Goal: Task Accomplishment & Management: Use online tool/utility

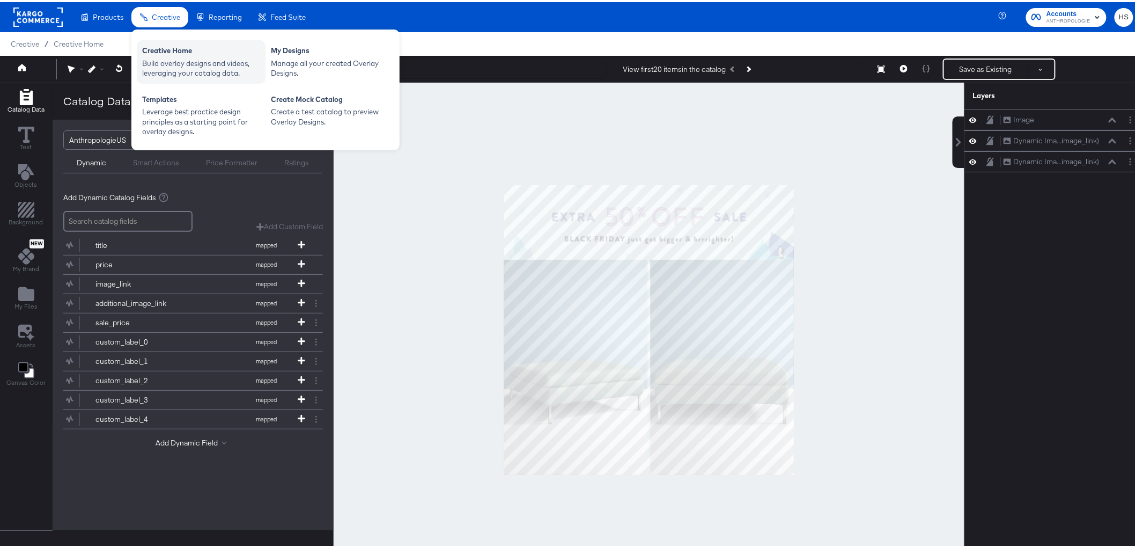
click at [160, 78] on div "Creative Home Build overlay designs and videos, leveraging your catalog data." at bounding box center [201, 59] width 129 height 43
click at [222, 56] on div "Build overlay designs and videos, leveraging your catalog data." at bounding box center [201, 66] width 118 height 20
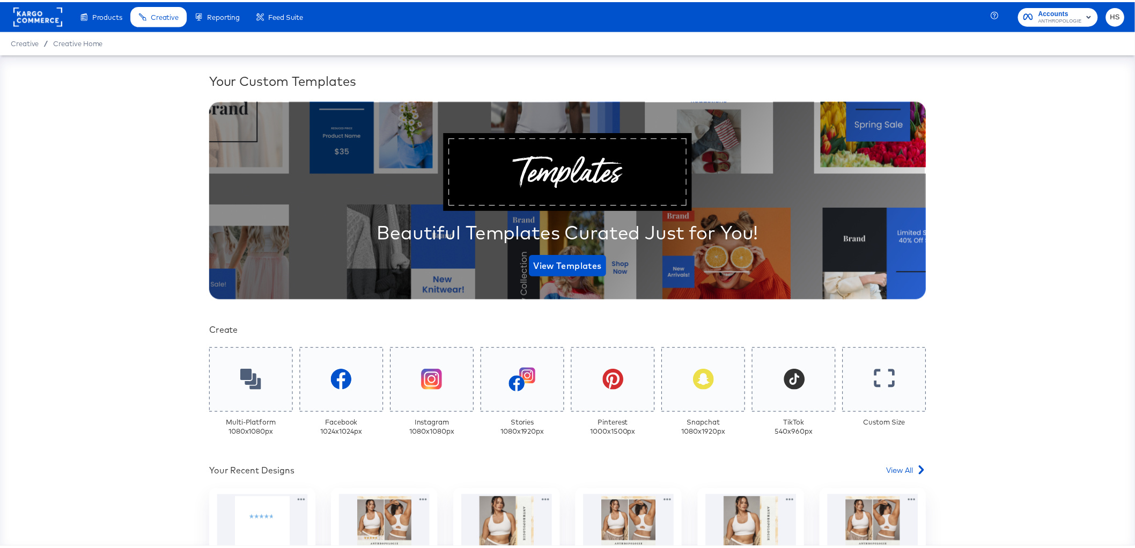
scroll to position [166, 0]
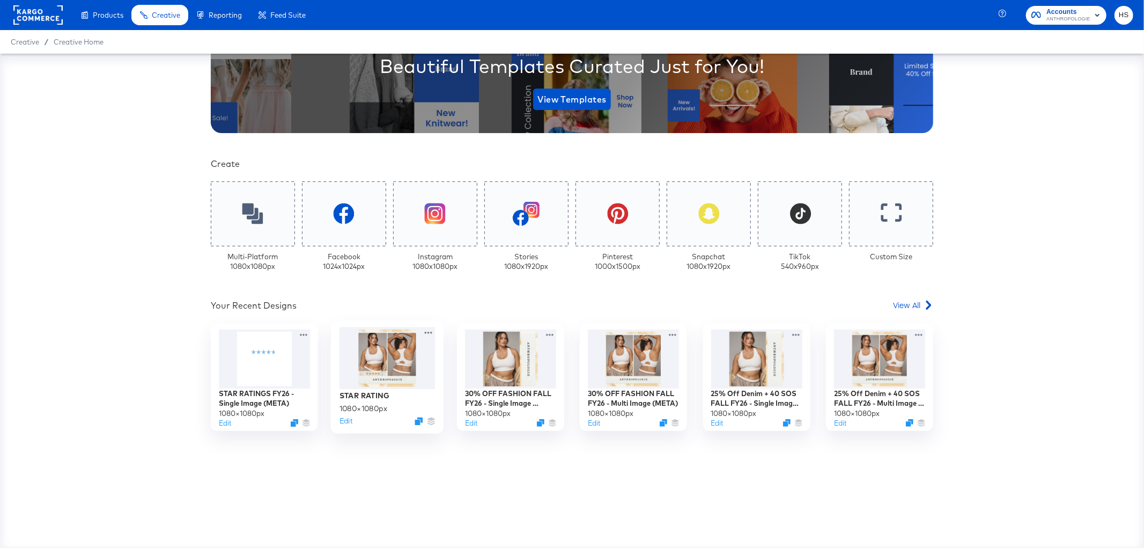
click at [403, 358] on div at bounding box center [388, 358] width 96 height 62
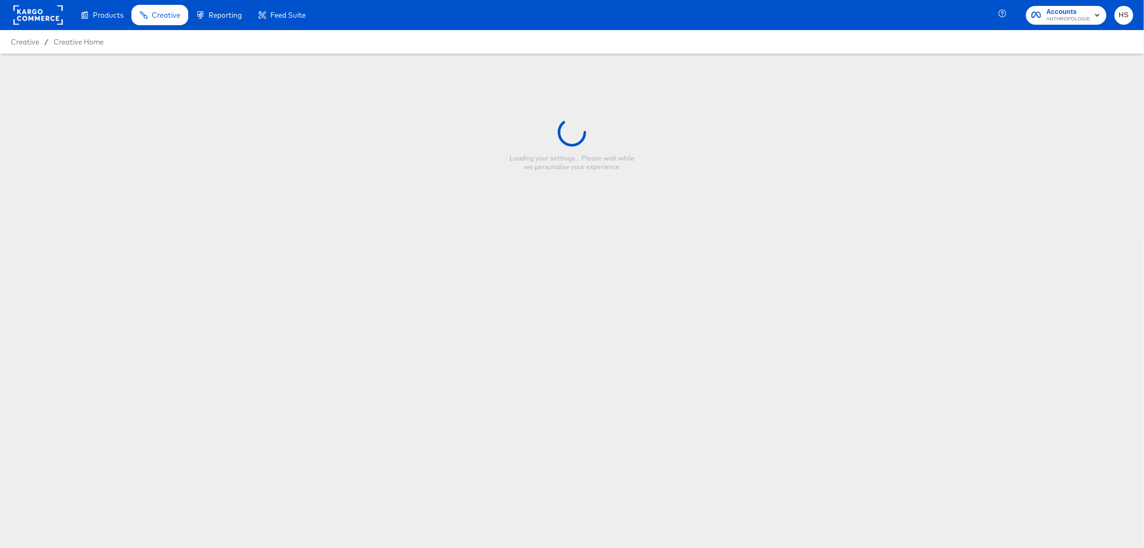
type input "STAR RATING"
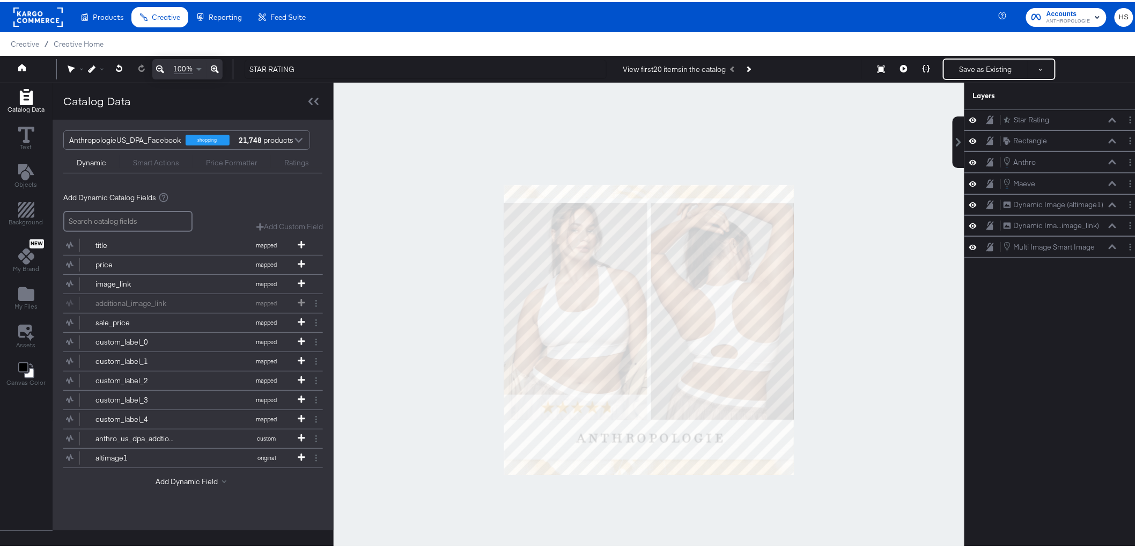
click at [174, 161] on div "Smart Actions" at bounding box center [156, 161] width 46 height 10
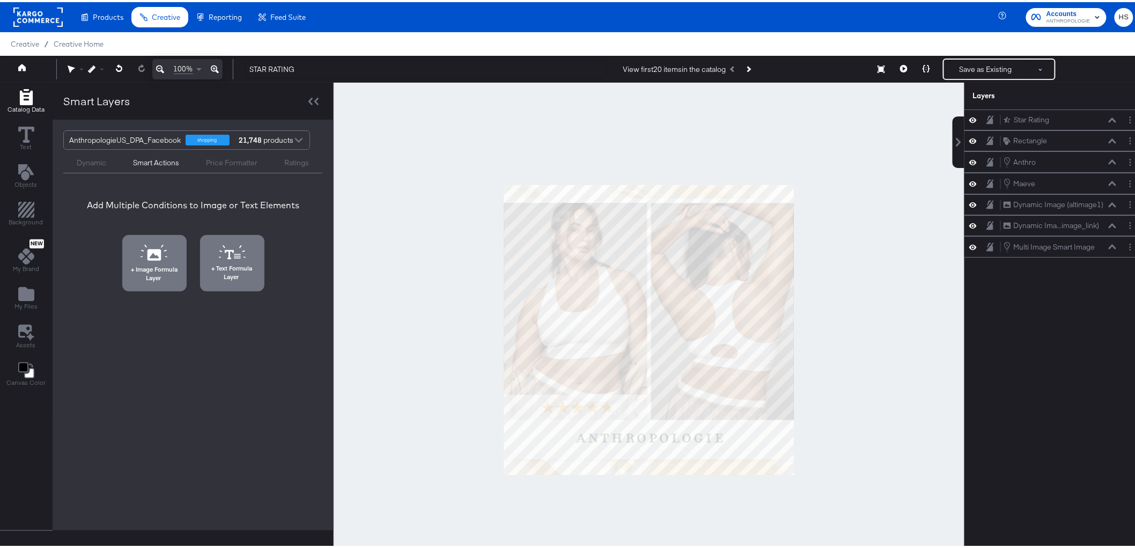
click at [218, 160] on div "Price Formatter" at bounding box center [231, 161] width 51 height 10
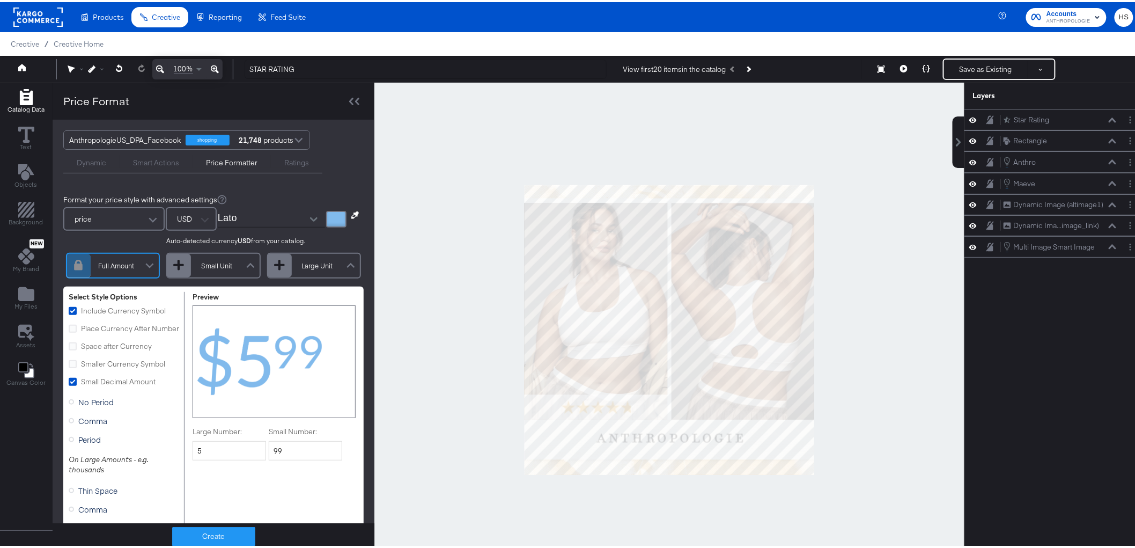
click at [297, 156] on div "Ratings" at bounding box center [296, 161] width 25 height 10
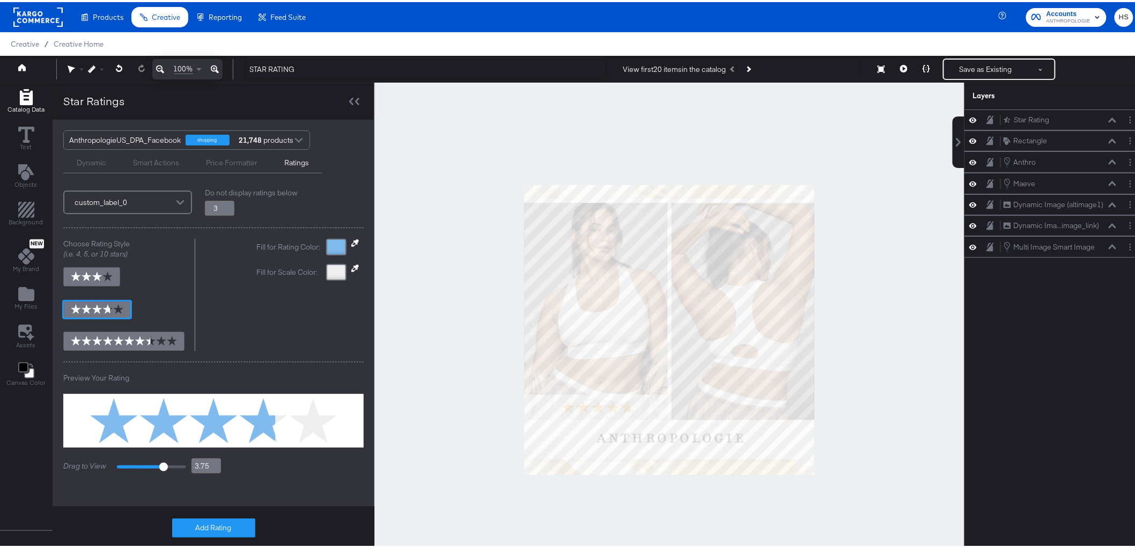
scroll to position [20, 0]
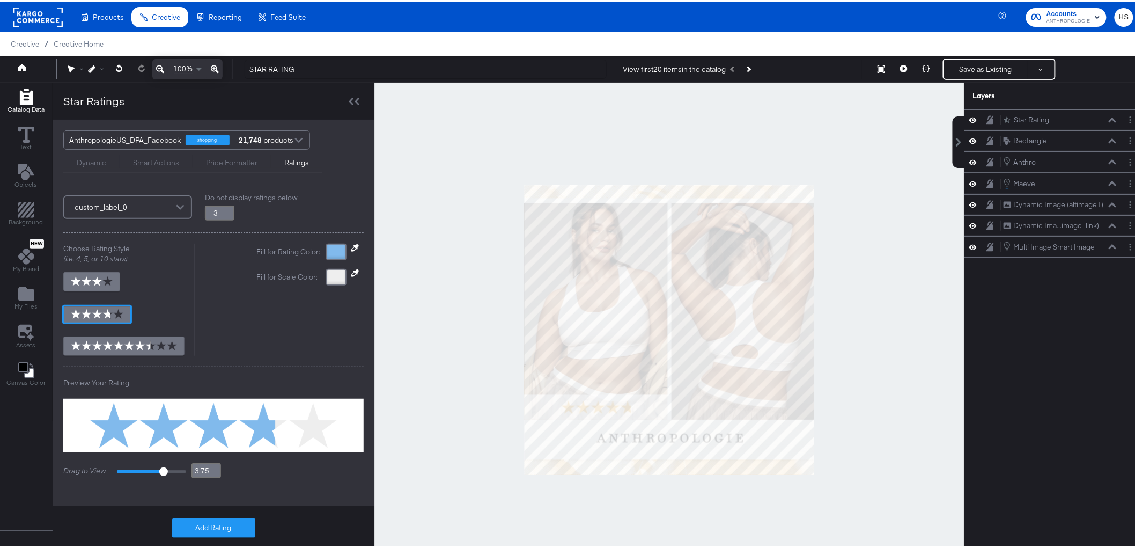
click at [445, 373] on div at bounding box center [669, 327] width 590 height 495
click at [471, 355] on div at bounding box center [669, 327] width 590 height 495
click at [457, 374] on div at bounding box center [669, 327] width 590 height 495
click at [458, 370] on div at bounding box center [669, 327] width 590 height 495
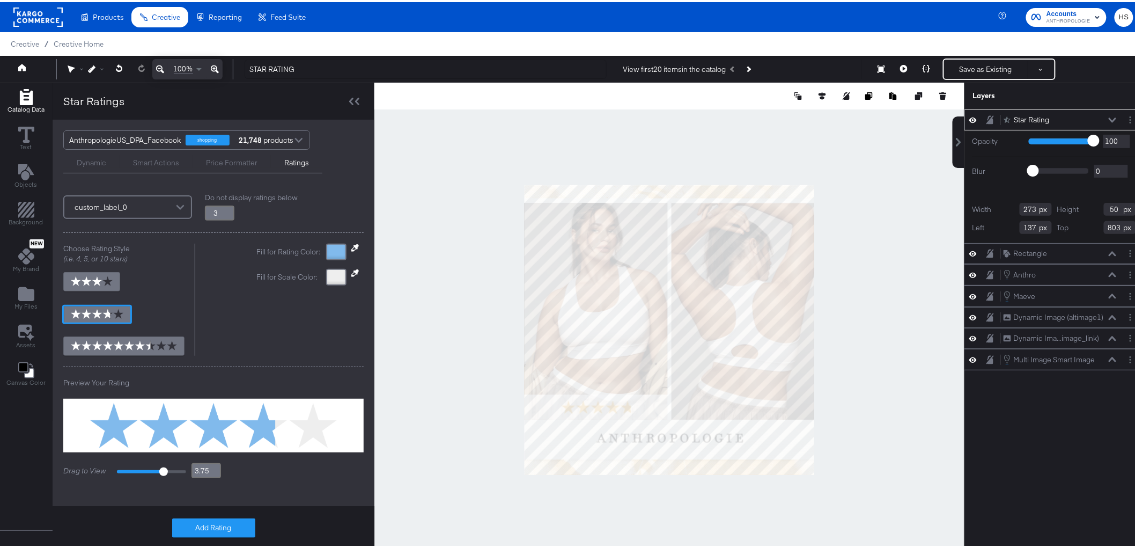
click at [451, 374] on div at bounding box center [669, 327] width 590 height 495
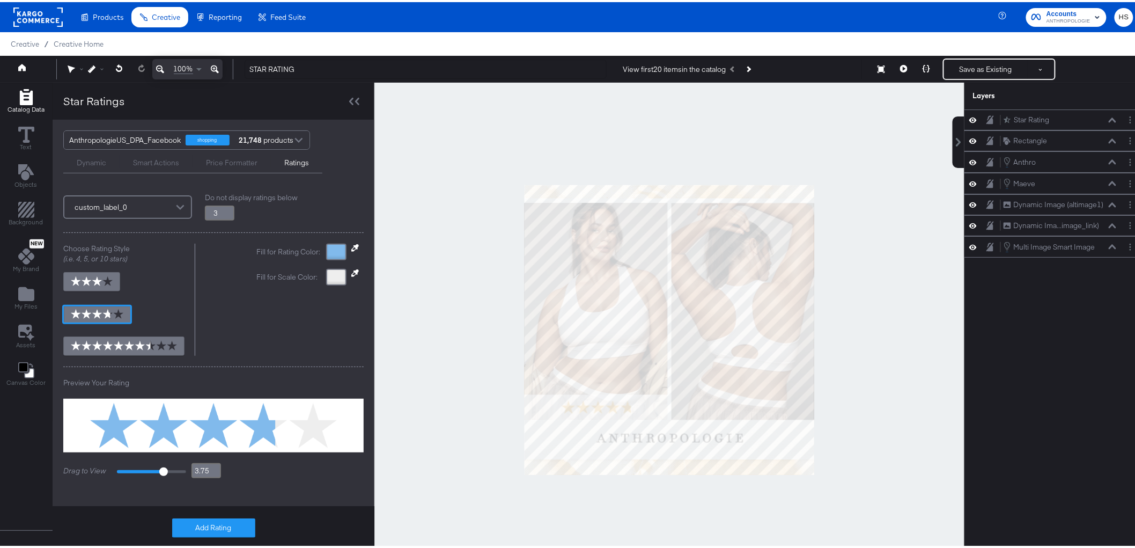
click at [478, 406] on div at bounding box center [669, 327] width 590 height 495
click at [443, 397] on div at bounding box center [669, 327] width 590 height 495
click at [923, 65] on icon at bounding box center [927, 67] width 8 height 8
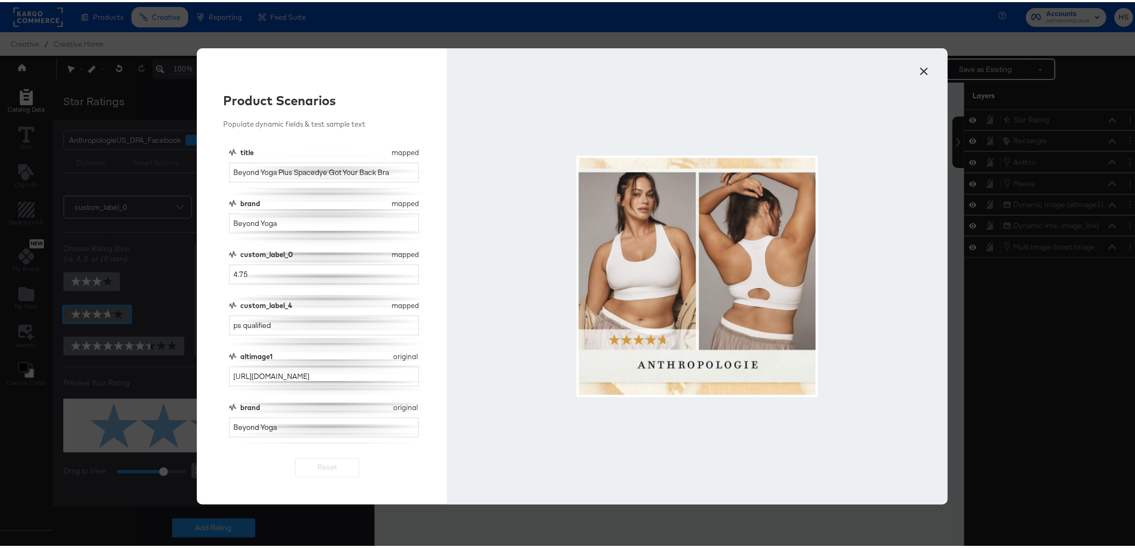
click at [915, 65] on button "×" at bounding box center [924, 66] width 19 height 19
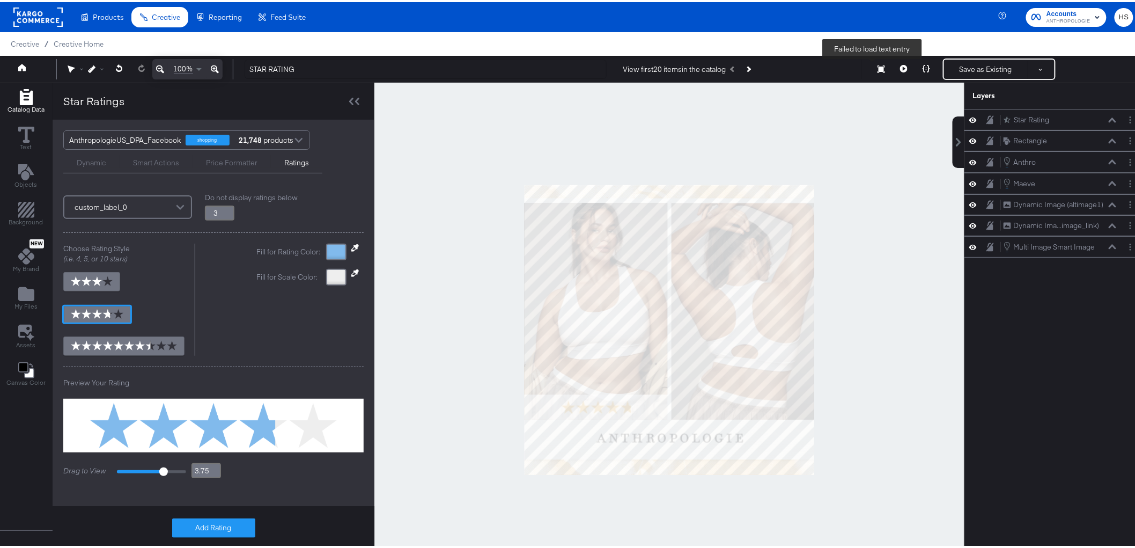
click at [876, 62] on button "Failed to load text entry" at bounding box center [881, 67] width 23 height 19
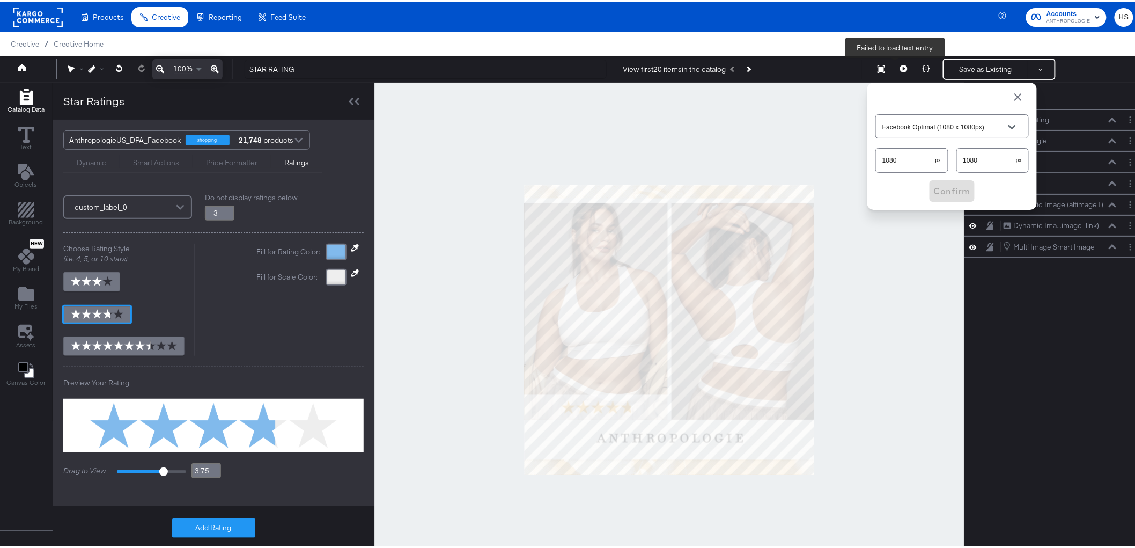
click at [900, 64] on icon at bounding box center [904, 67] width 8 height 8
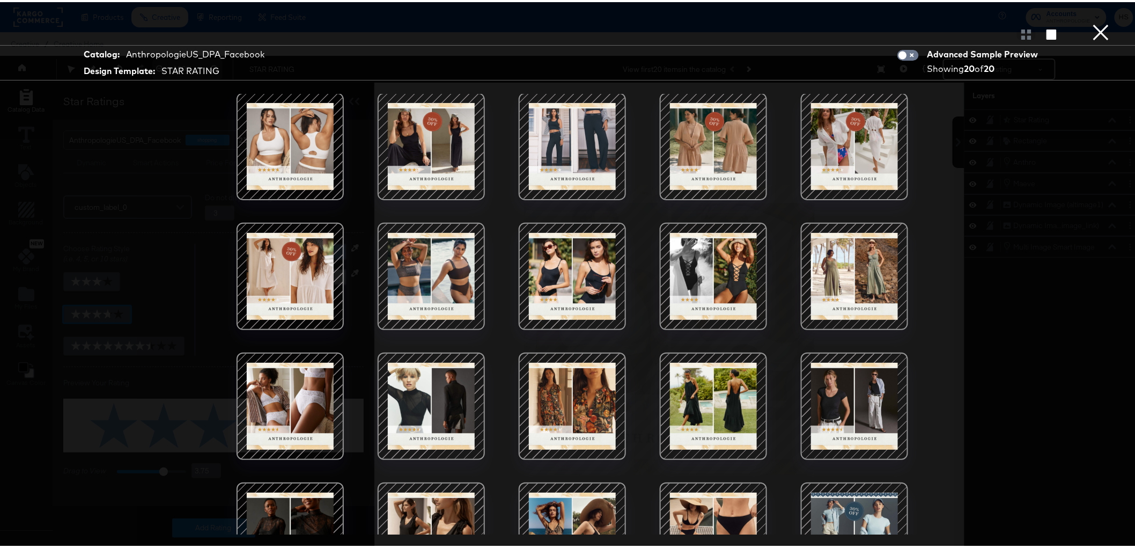
scroll to position [1, 0]
click at [437, 268] on div at bounding box center [431, 274] width 91 height 91
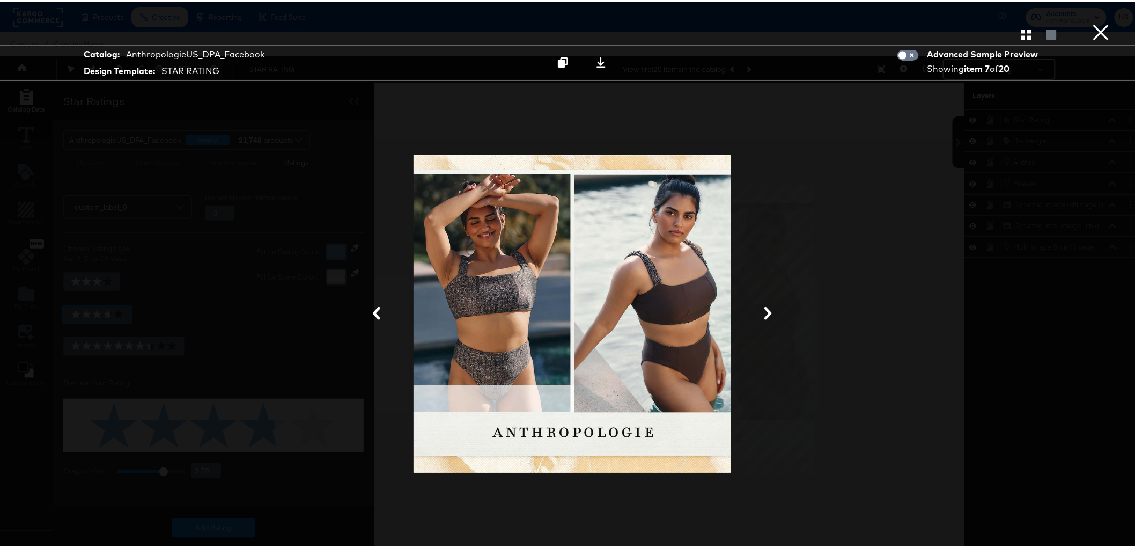
click at [1094, 21] on button "×" at bounding box center [1101, 10] width 21 height 21
type input "3.8"
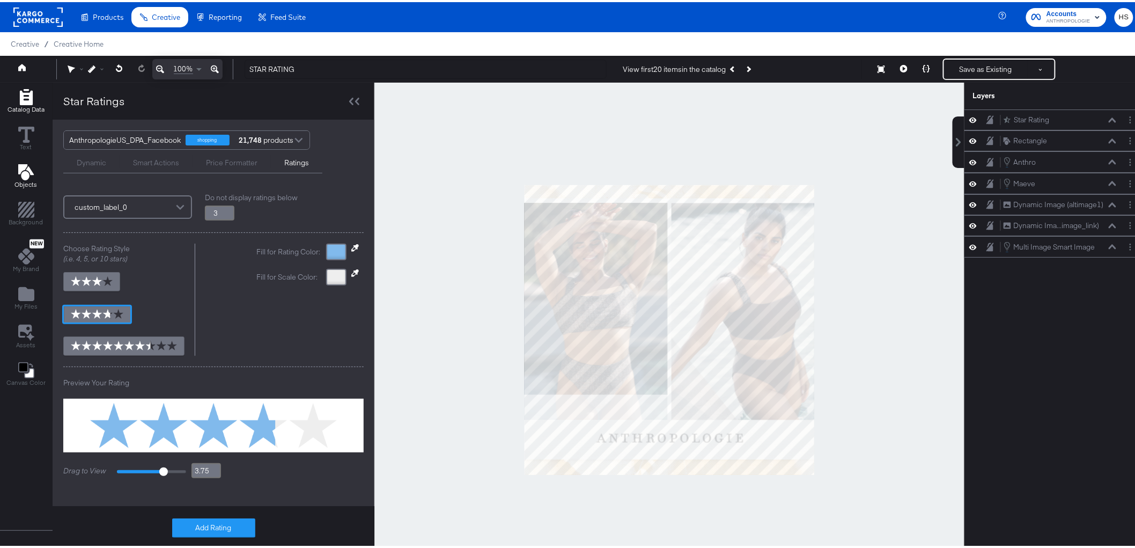
click at [23, 173] on icon "Add Text" at bounding box center [26, 170] width 16 height 16
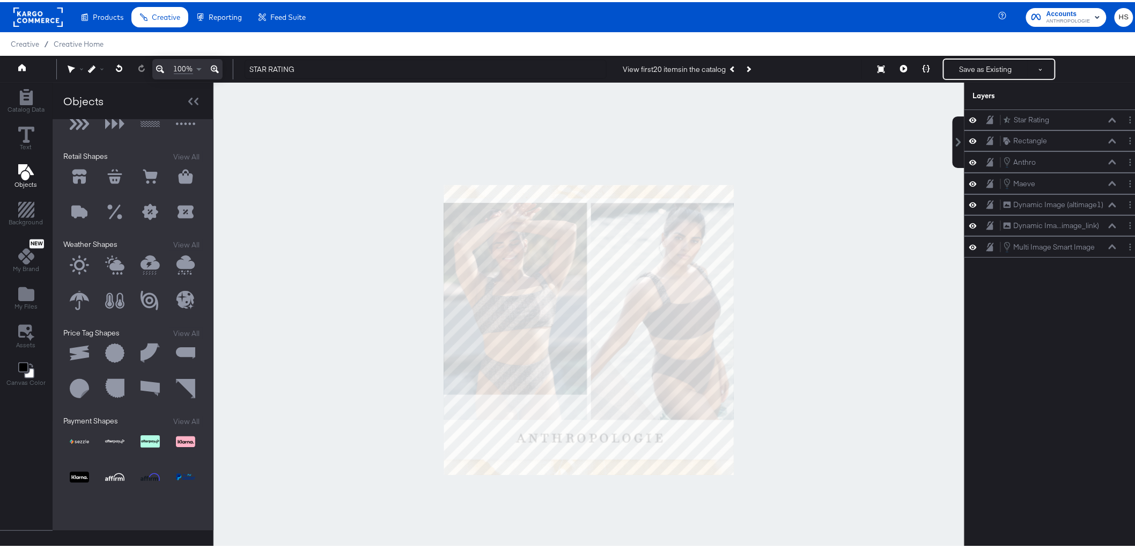
scroll to position [0, 0]
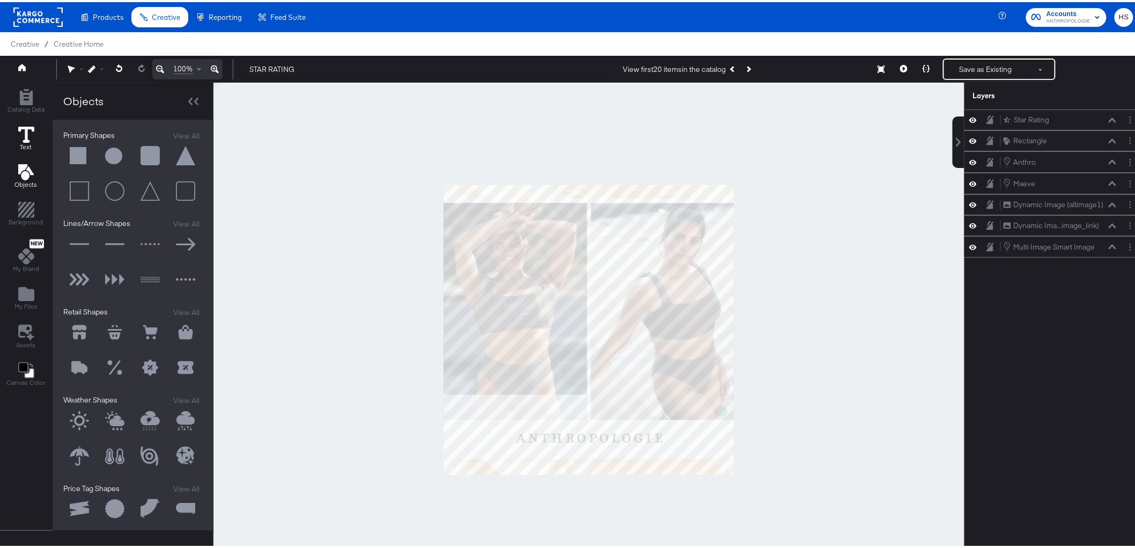
click at [18, 137] on icon at bounding box center [26, 132] width 16 height 16
click at [35, 100] on div "Catalog Data" at bounding box center [26, 99] width 37 height 25
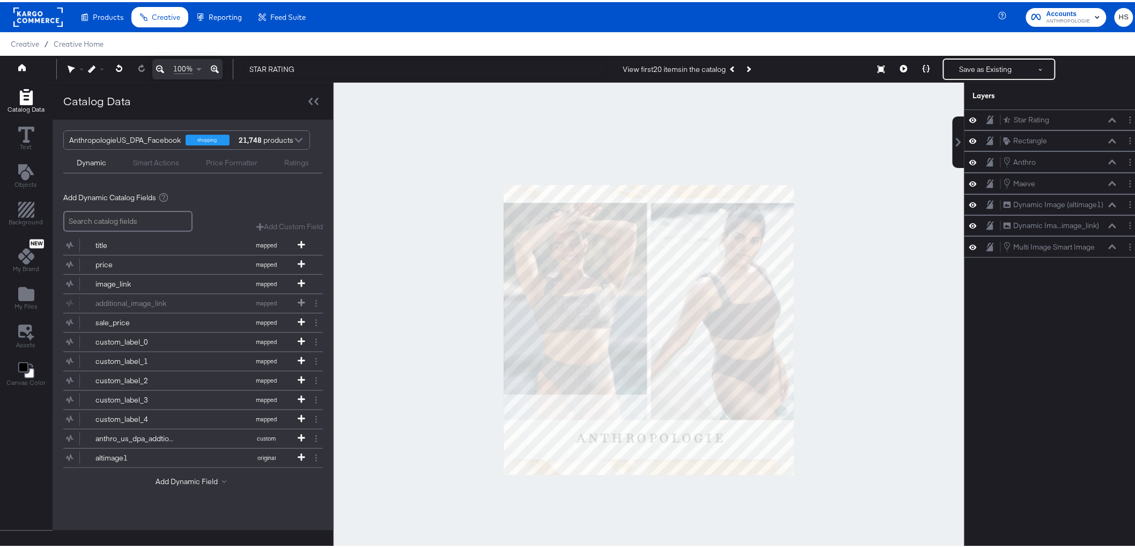
click at [177, 160] on div "Smart Actions" at bounding box center [156, 161] width 46 height 10
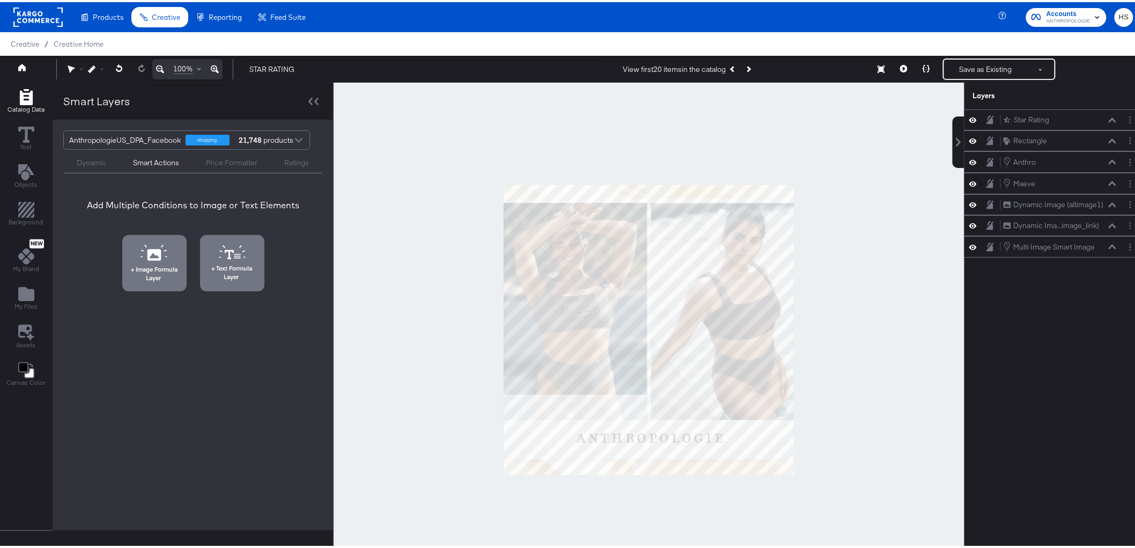
click at [87, 161] on div "Dynamic" at bounding box center [92, 161] width 30 height 10
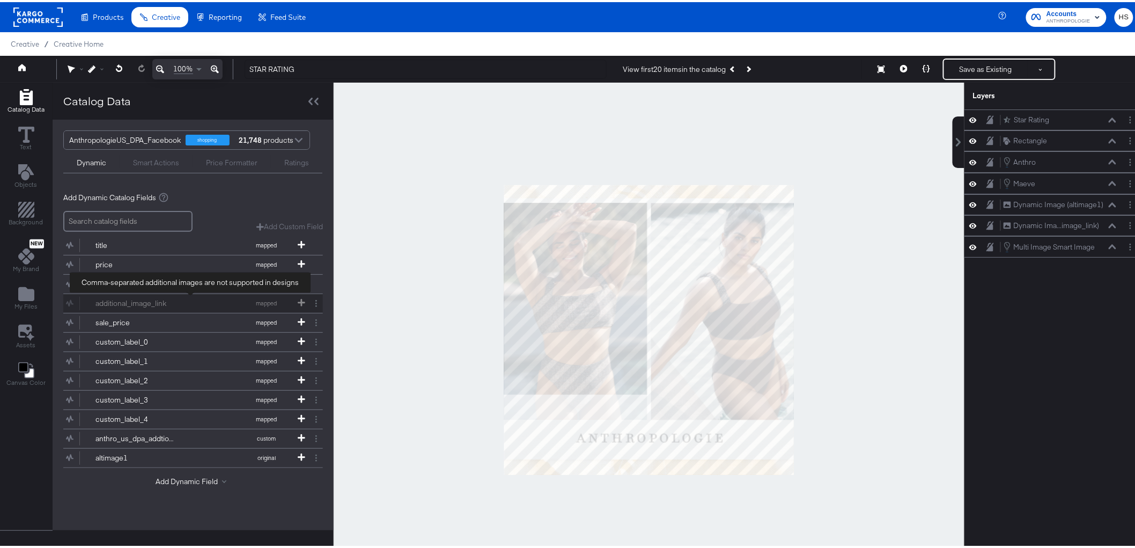
scroll to position [27, 0]
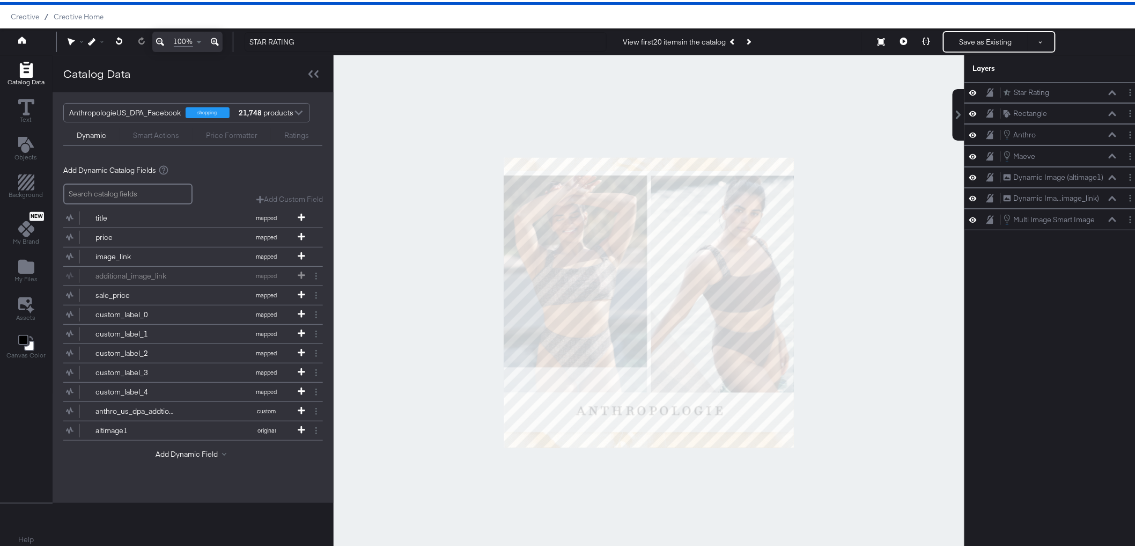
click at [159, 137] on div "Smart Actions" at bounding box center [156, 133] width 46 height 10
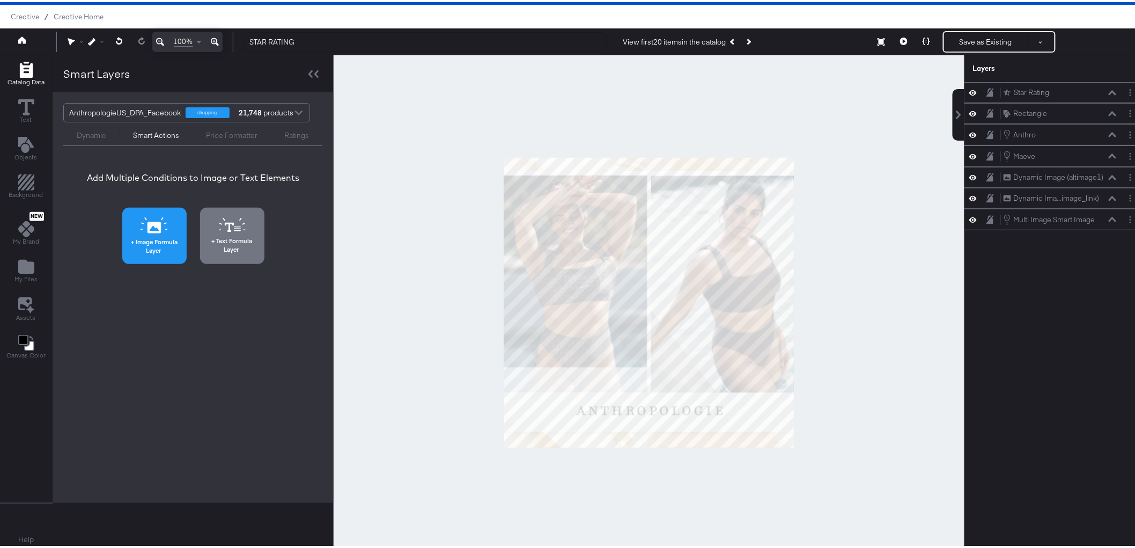
click at [156, 251] on span "Image Formula Layer" at bounding box center [155, 243] width 58 height 17
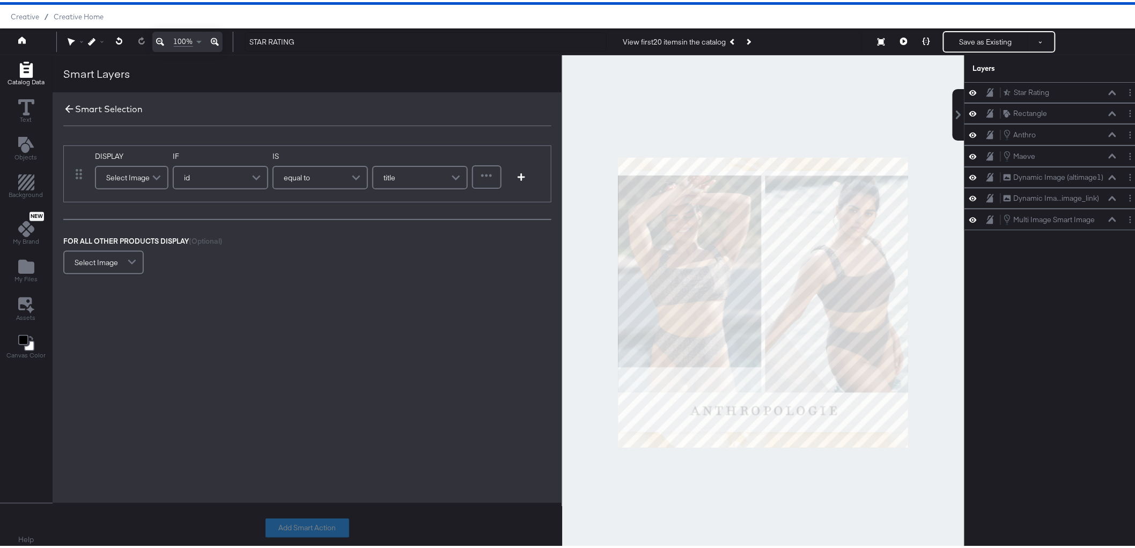
click at [69, 108] on icon at bounding box center [69, 107] width 12 height 12
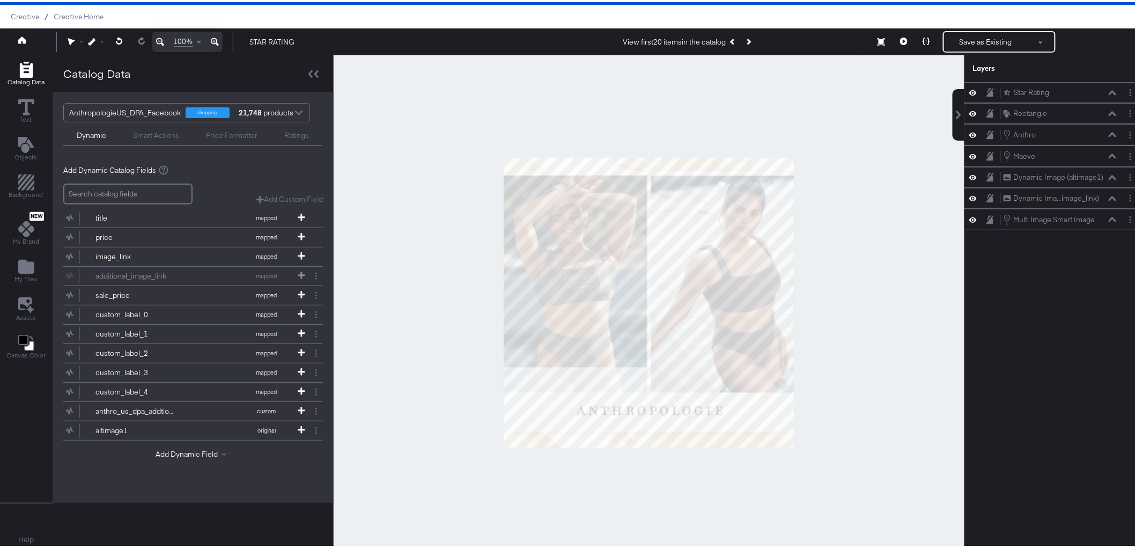
click at [151, 132] on div "Smart Actions" at bounding box center [156, 133] width 46 height 10
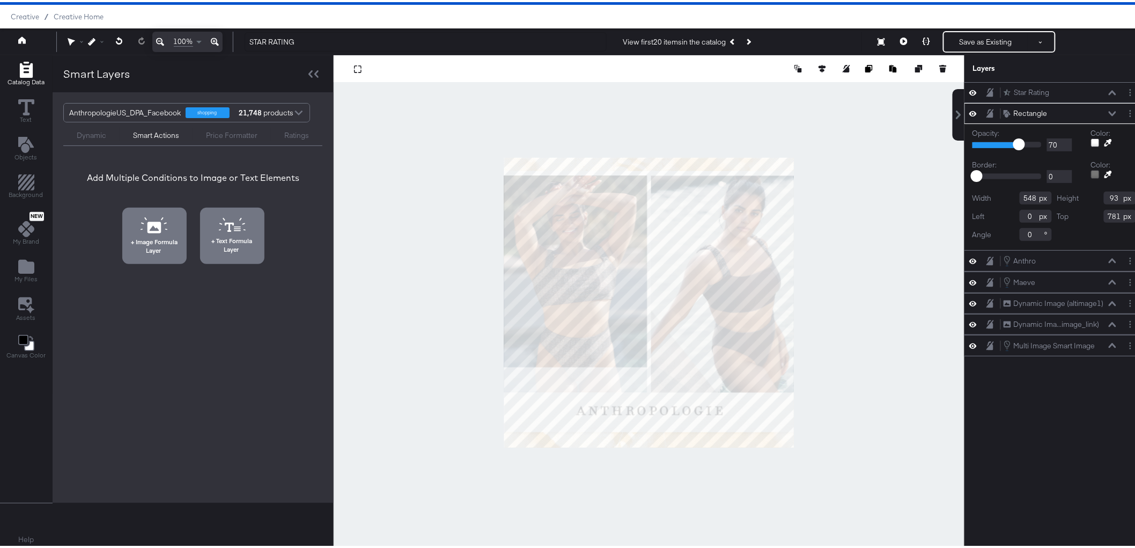
click at [399, 261] on div at bounding box center [649, 300] width 631 height 495
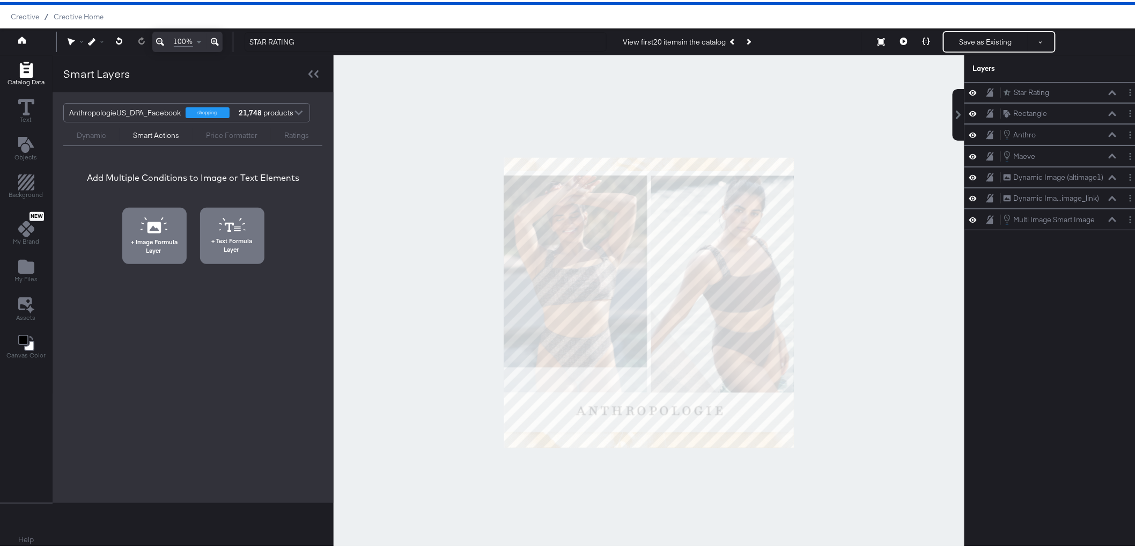
click at [358, 318] on div at bounding box center [649, 300] width 631 height 495
click at [464, 197] on div at bounding box center [649, 300] width 631 height 495
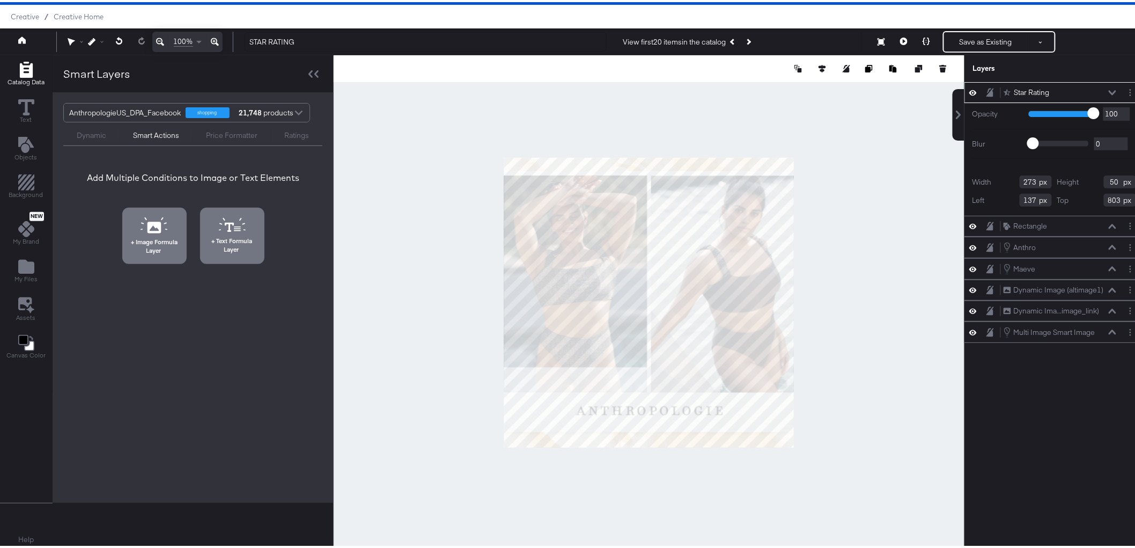
click at [468, 379] on div at bounding box center [649, 300] width 631 height 495
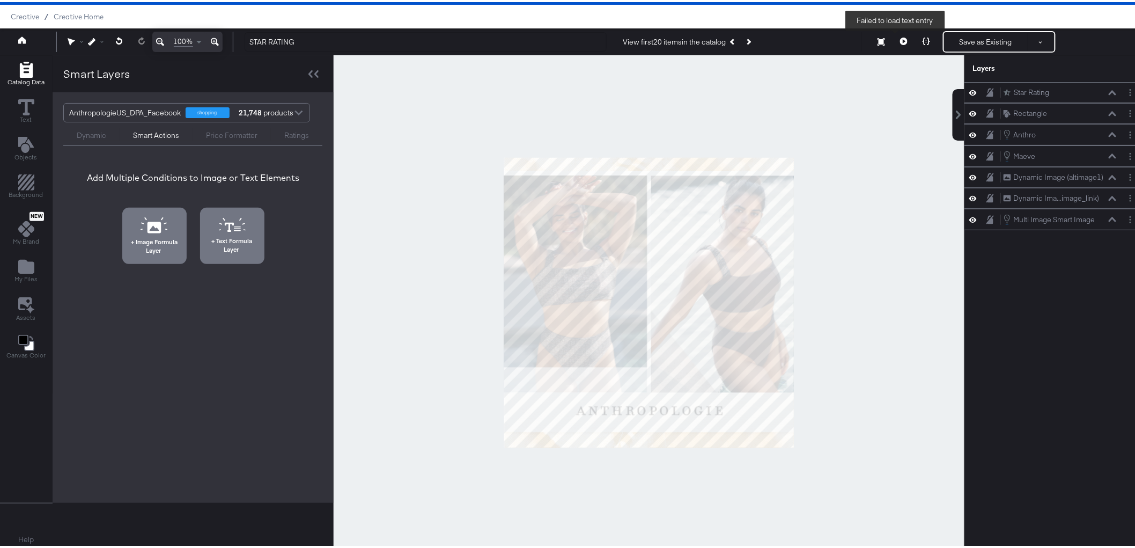
click at [893, 39] on button at bounding box center [904, 39] width 23 height 21
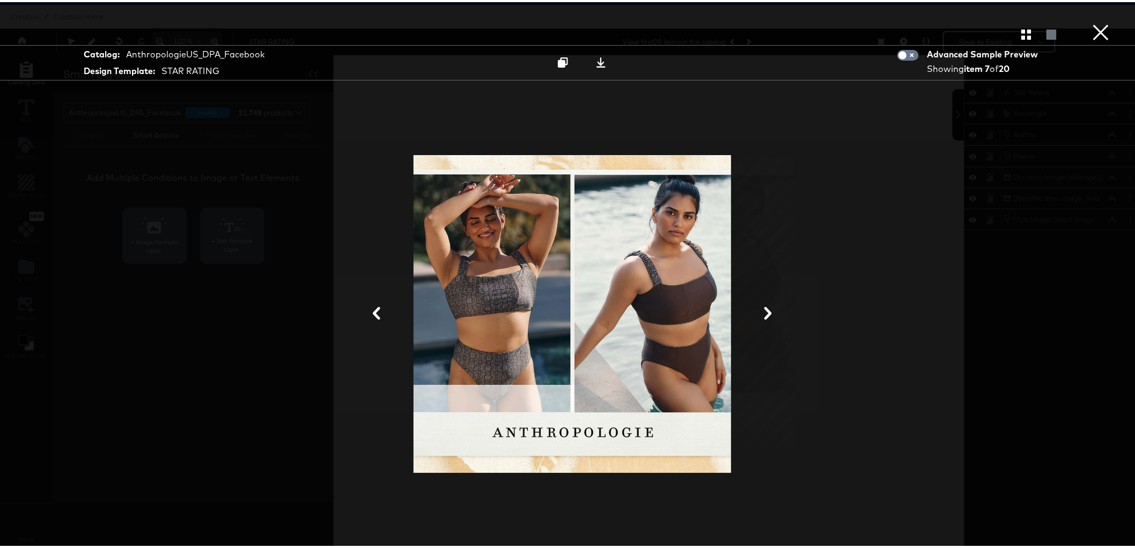
click at [1098, 21] on button "×" at bounding box center [1101, 10] width 21 height 21
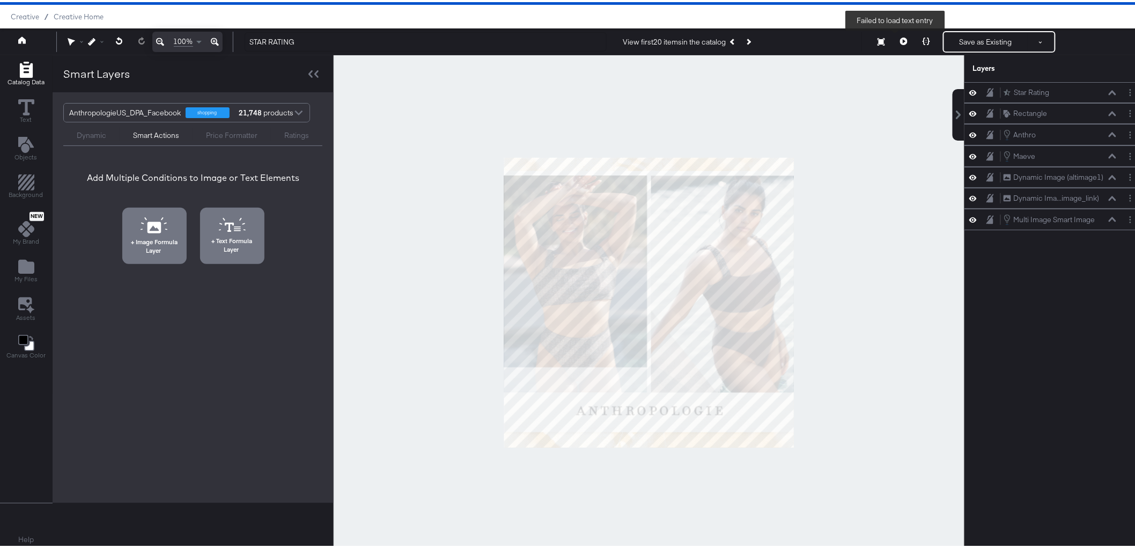
click at [900, 40] on icon at bounding box center [904, 39] width 8 height 8
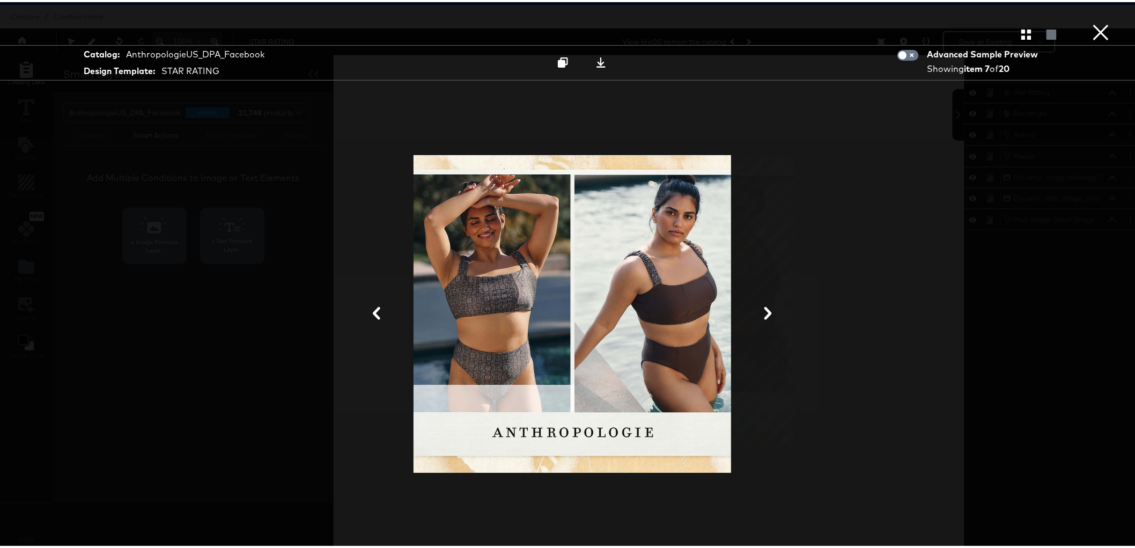
click at [1093, 21] on button "×" at bounding box center [1101, 10] width 21 height 21
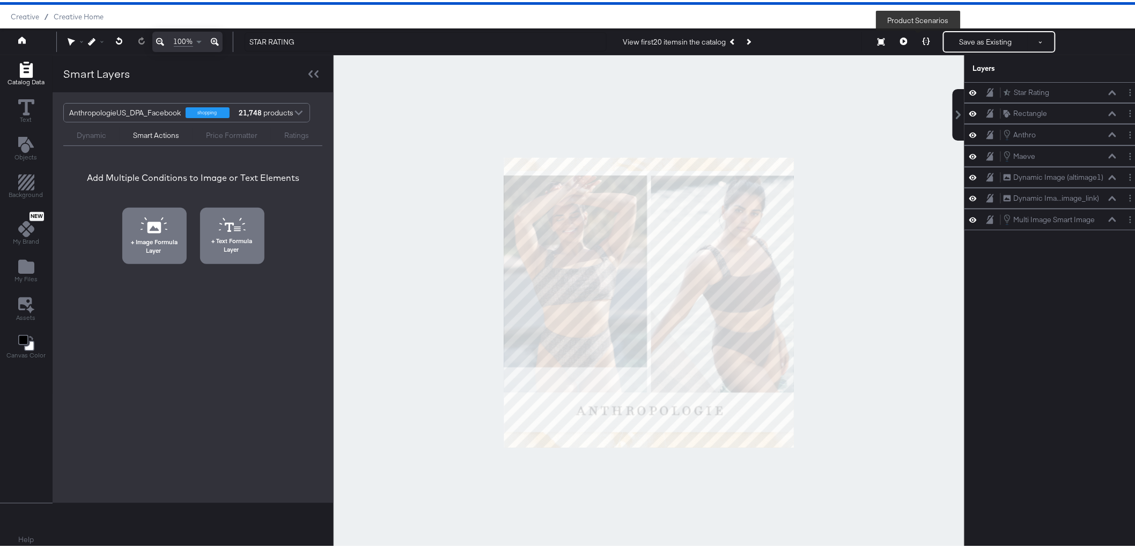
click at [923, 36] on icon at bounding box center [927, 39] width 8 height 8
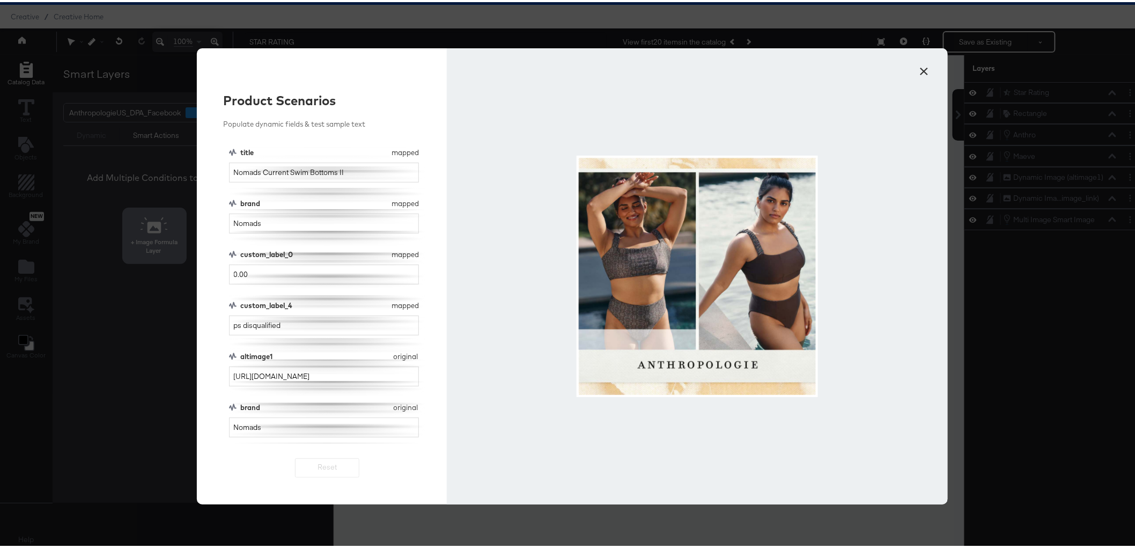
click at [926, 68] on button "×" at bounding box center [924, 66] width 19 height 19
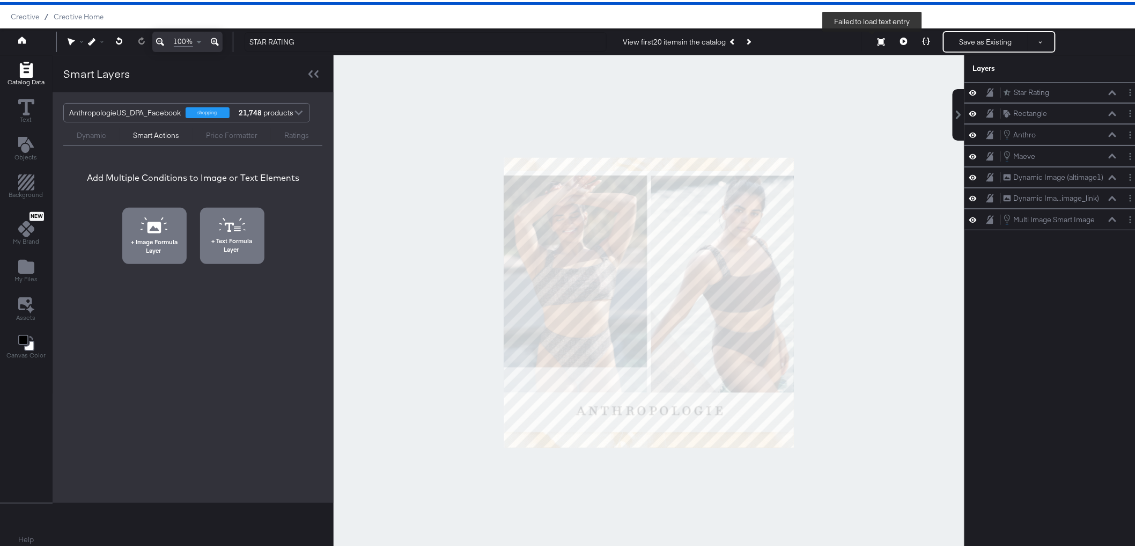
click at [878, 40] on icon at bounding box center [882, 40] width 8 height 8
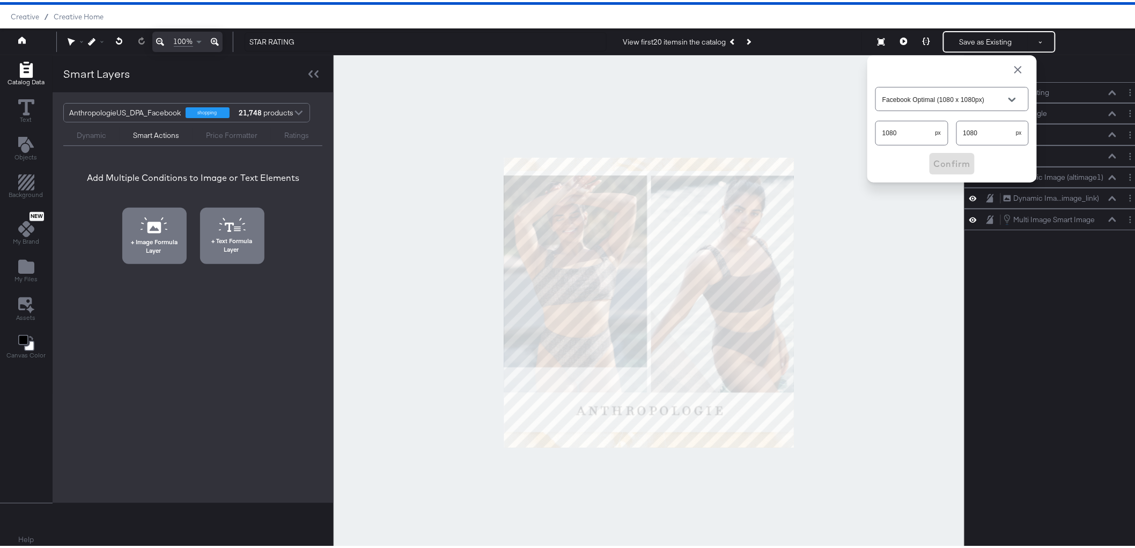
click at [1012, 62] on span "button" at bounding box center [1018, 67] width 13 height 13
